Goal: Task Accomplishment & Management: Use online tool/utility

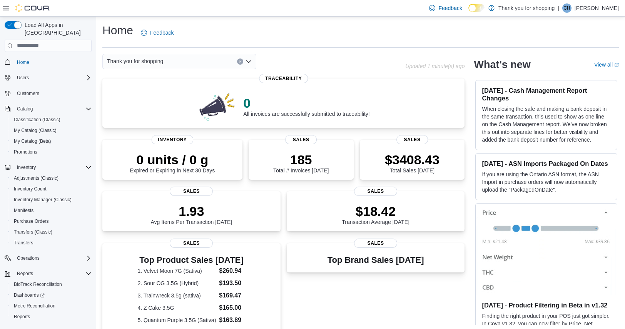
click at [189, 63] on div "Thank you for shopping" at bounding box center [179, 61] width 154 height 15
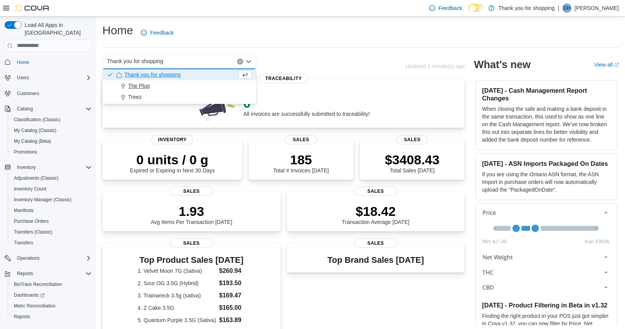
click at [143, 86] on span "The Plug" at bounding box center [139, 86] width 22 height 8
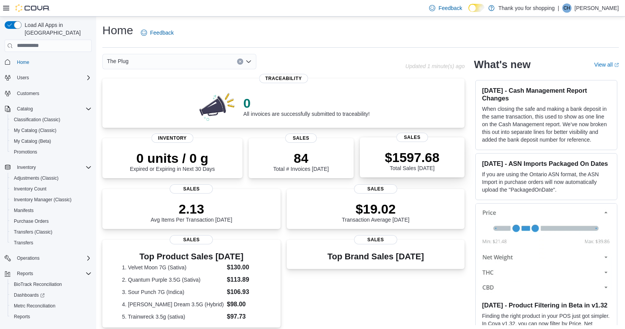
click at [431, 164] on p "$1597.68" at bounding box center [412, 157] width 55 height 15
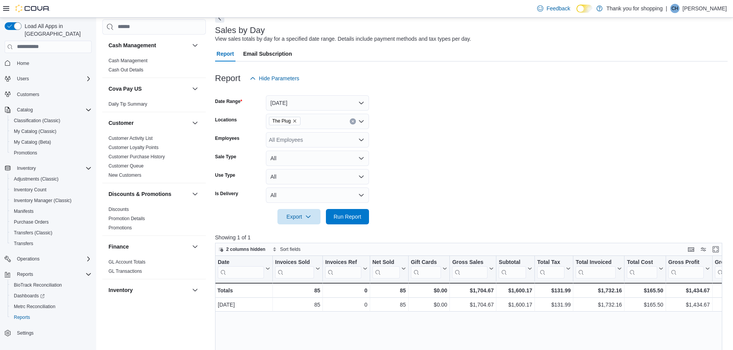
scroll to position [38, 0]
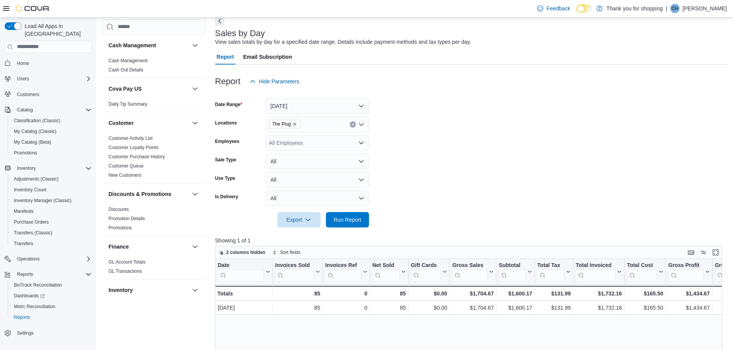
click at [292, 124] on icon "Remove The Plug from selection in this group" at bounding box center [294, 124] width 5 height 5
click at [297, 112] on button "Today" at bounding box center [317, 105] width 103 height 15
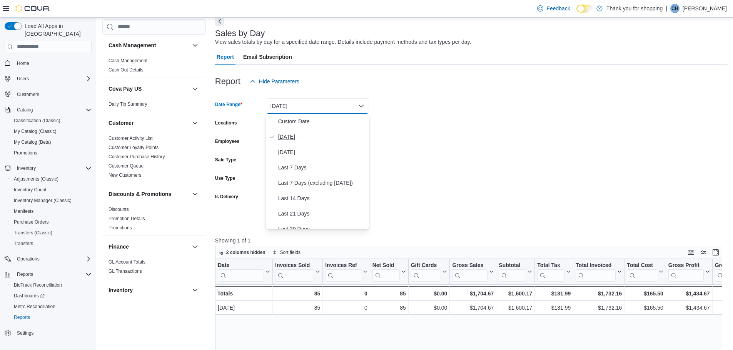
click at [295, 139] on span "Today" at bounding box center [322, 136] width 88 height 9
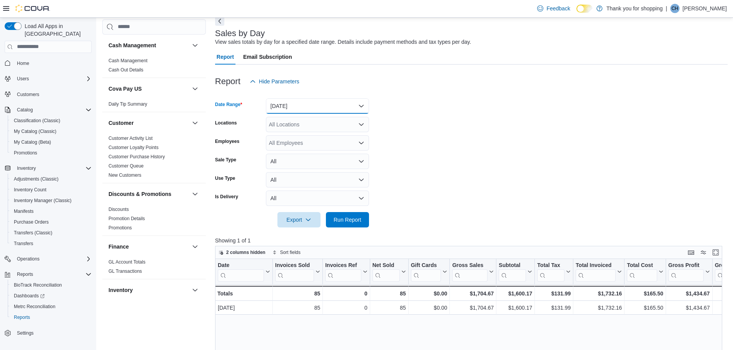
click at [290, 109] on button "Today" at bounding box center [317, 105] width 103 height 15
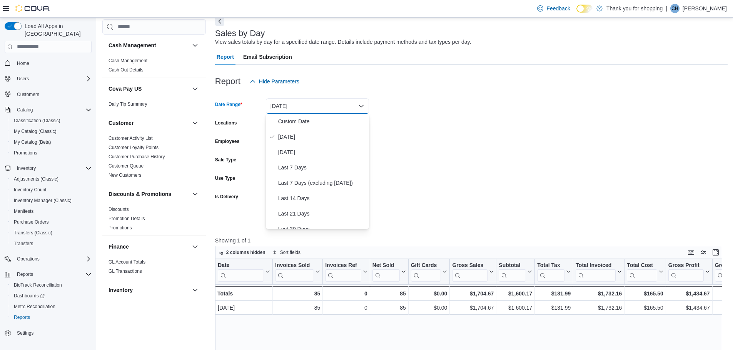
click at [432, 145] on form "Date Range Today Locations All Locations Employees All Employees Sale Type All …" at bounding box center [471, 158] width 512 height 138
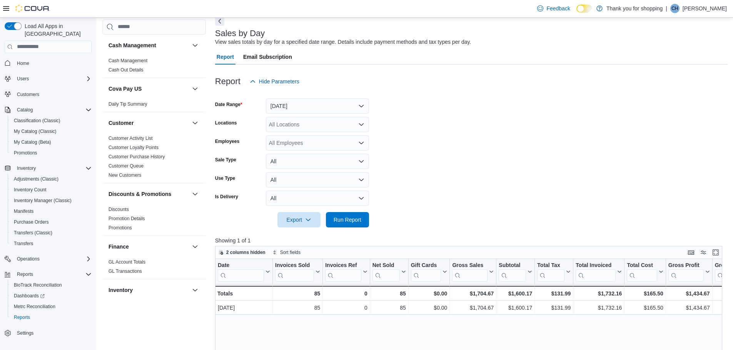
click at [314, 129] on div "All Locations" at bounding box center [317, 124] width 103 height 15
click at [294, 158] on span "Treez" at bounding box center [288, 160] width 13 height 8
click at [356, 215] on span "Run Report" at bounding box center [347, 219] width 34 height 15
click at [287, 123] on icon "Remove Treez from selection in this group" at bounding box center [287, 124] width 5 height 5
click at [299, 148] on span "The Plug" at bounding box center [293, 149] width 22 height 8
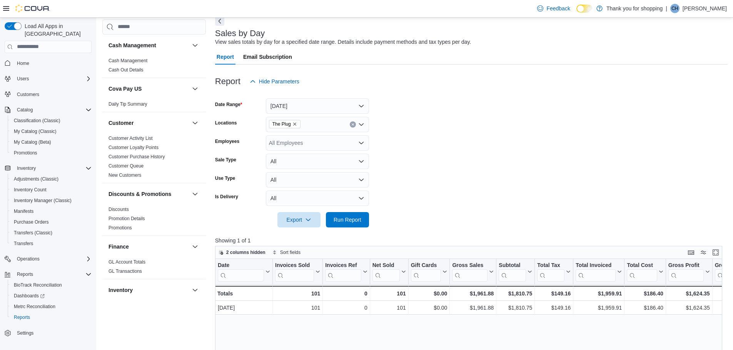
click at [413, 190] on form "Date Range Today Locations The Plug Employees All Employees Sale Type All Use T…" at bounding box center [471, 158] width 512 height 138
click at [354, 219] on span "Run Report" at bounding box center [348, 220] width 28 height 8
click at [328, 145] on div "All Employees" at bounding box center [317, 142] width 103 height 15
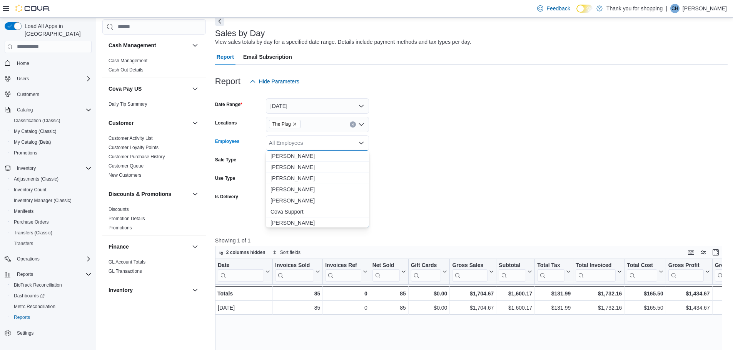
click at [395, 160] on form "Date Range Today Locations The Plug Employees All Employees Combo box. Selected…" at bounding box center [471, 158] width 512 height 138
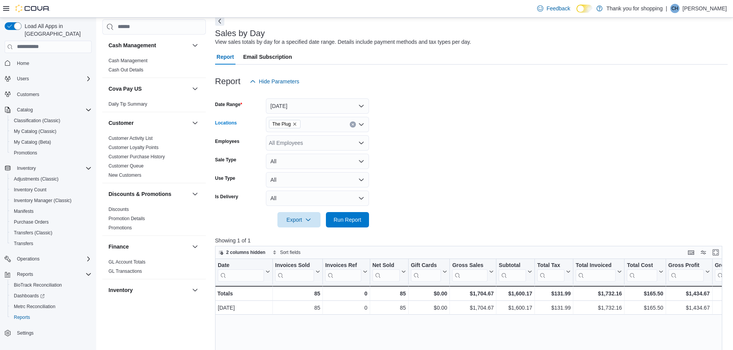
click at [295, 123] on icon "Remove The Plug from selection in this group" at bounding box center [294, 124] width 3 height 3
click at [292, 157] on span "Treez" at bounding box center [288, 160] width 13 height 8
click at [352, 217] on span "Run Report" at bounding box center [348, 220] width 28 height 8
click at [439, 148] on form "Date Range Today Locations Treez Employees All Employees Sale Type All Use Type…" at bounding box center [471, 158] width 512 height 138
click at [287, 124] on icon "Remove Treez from selection in this group" at bounding box center [287, 124] width 3 height 3
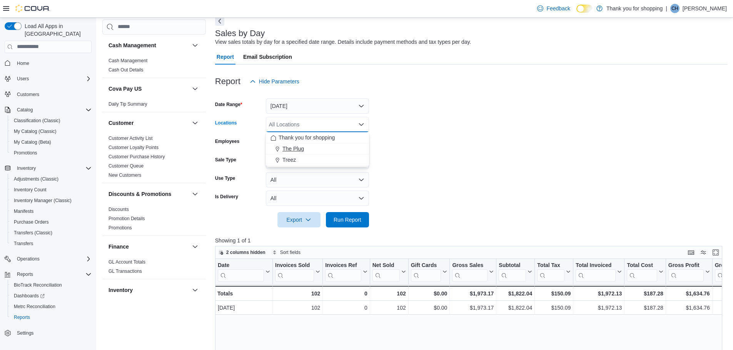
click at [300, 149] on span "The Plug" at bounding box center [293, 149] width 22 height 8
click at [354, 224] on span "Run Report" at bounding box center [348, 220] width 28 height 8
click at [520, 209] on div at bounding box center [471, 209] width 512 height 6
click at [491, 153] on form "Date Range Today Locations The Plug Employees All Employees Sale Type All Use T…" at bounding box center [471, 158] width 512 height 138
